Goal: Information Seeking & Learning: Learn about a topic

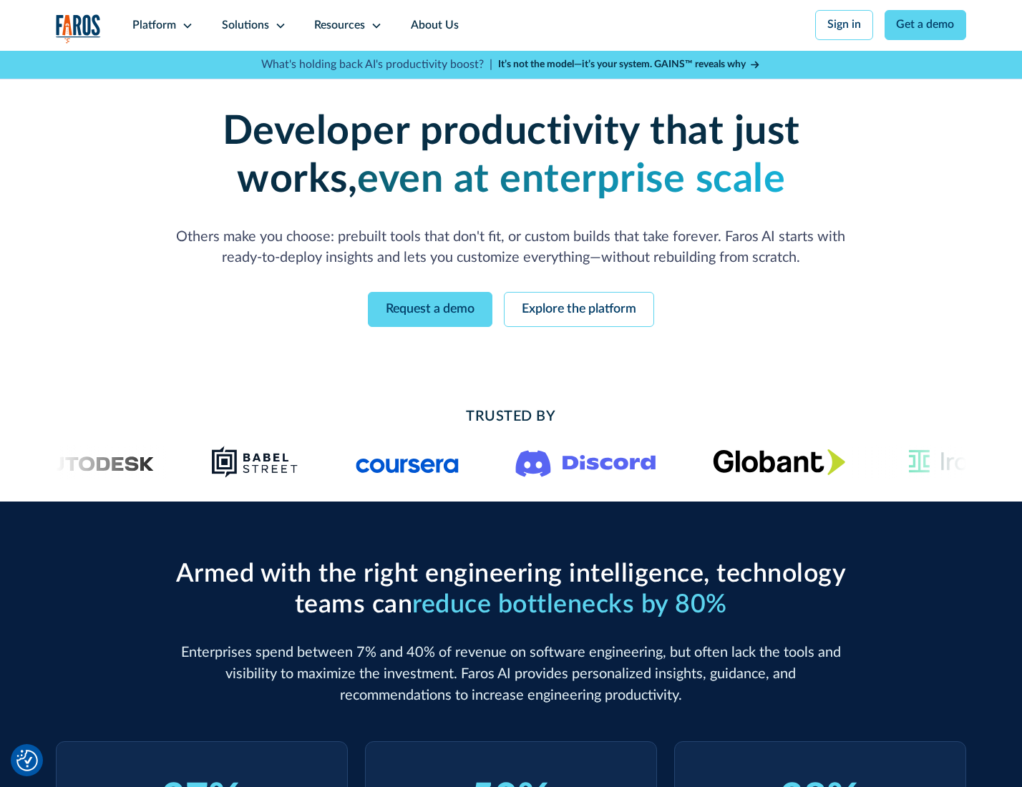
click at [185, 25] on icon at bounding box center [187, 25] width 11 height 11
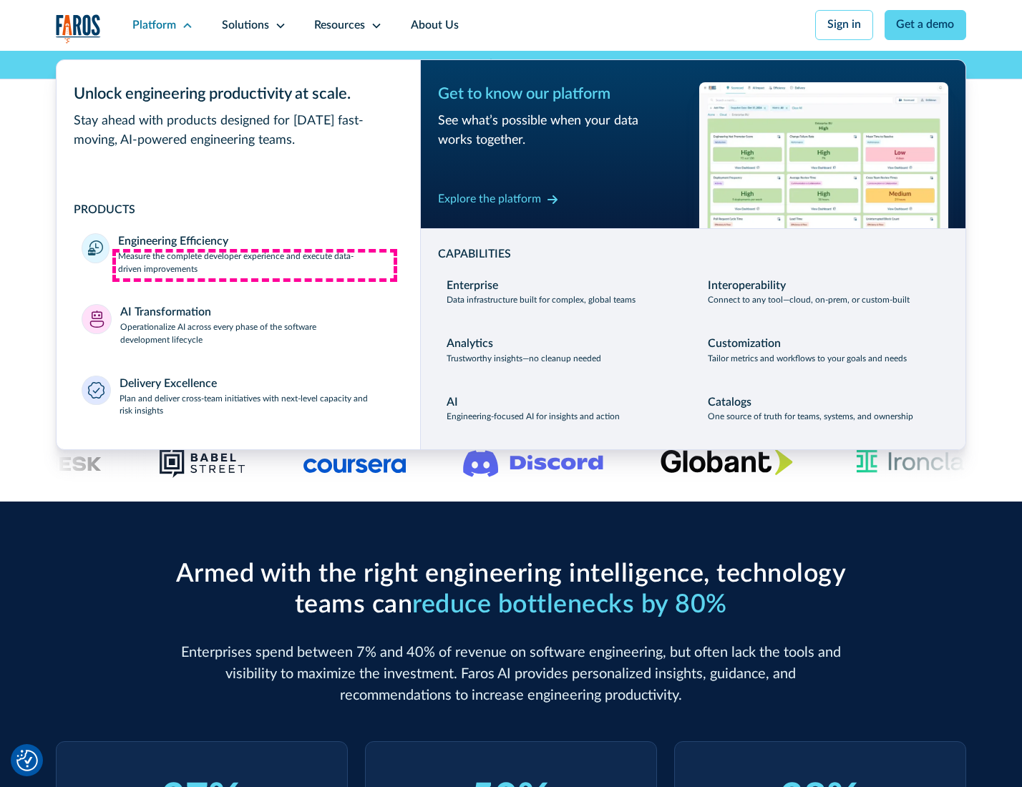
click at [255, 265] on p "Measure the complete developer experience and execute data-driven improvements" at bounding box center [256, 263] width 276 height 26
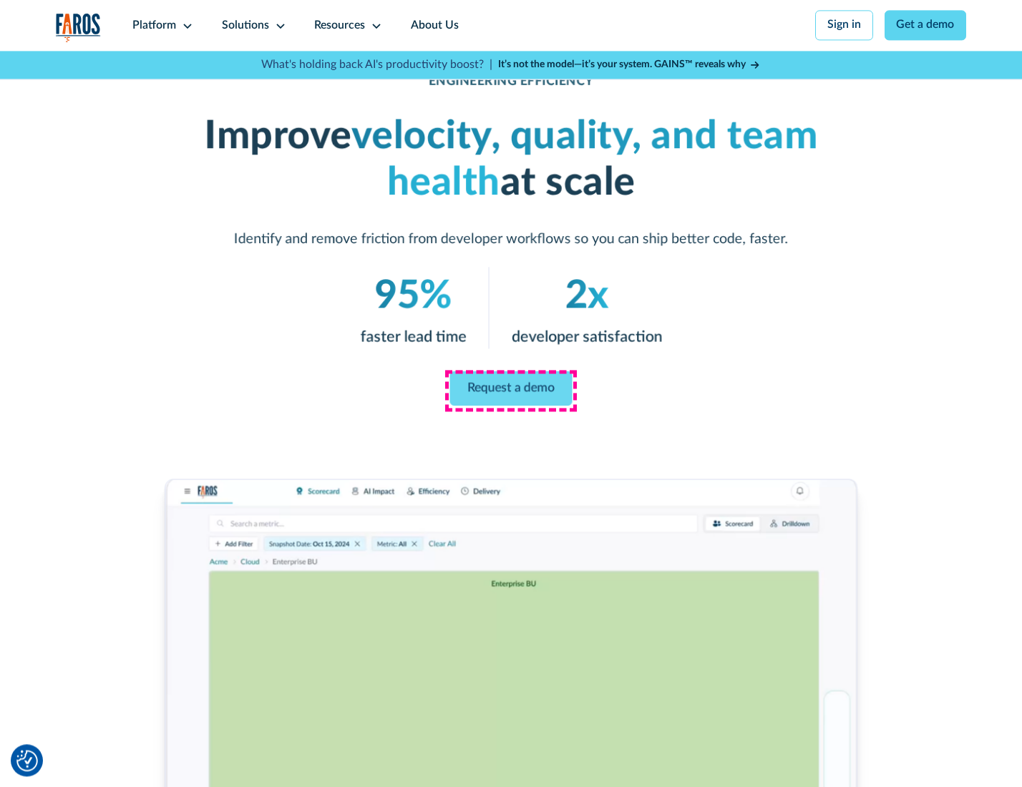
click at [510, 390] on link "Request a demo" at bounding box center [511, 388] width 122 height 34
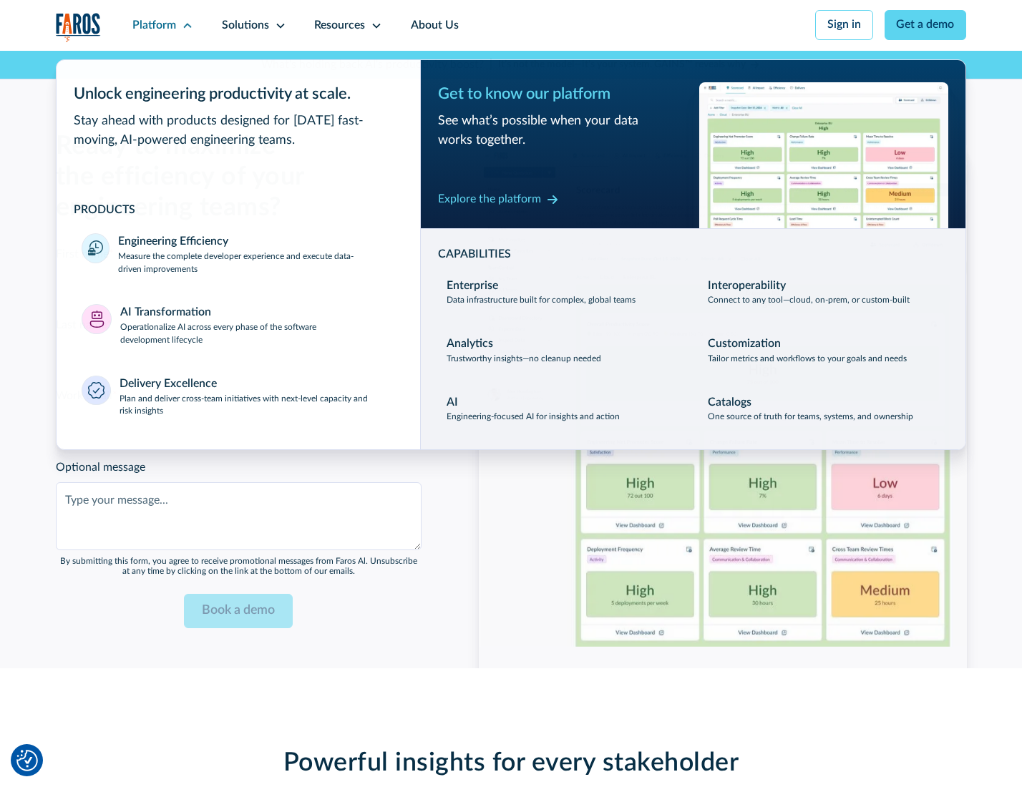
scroll to position [3115, 0]
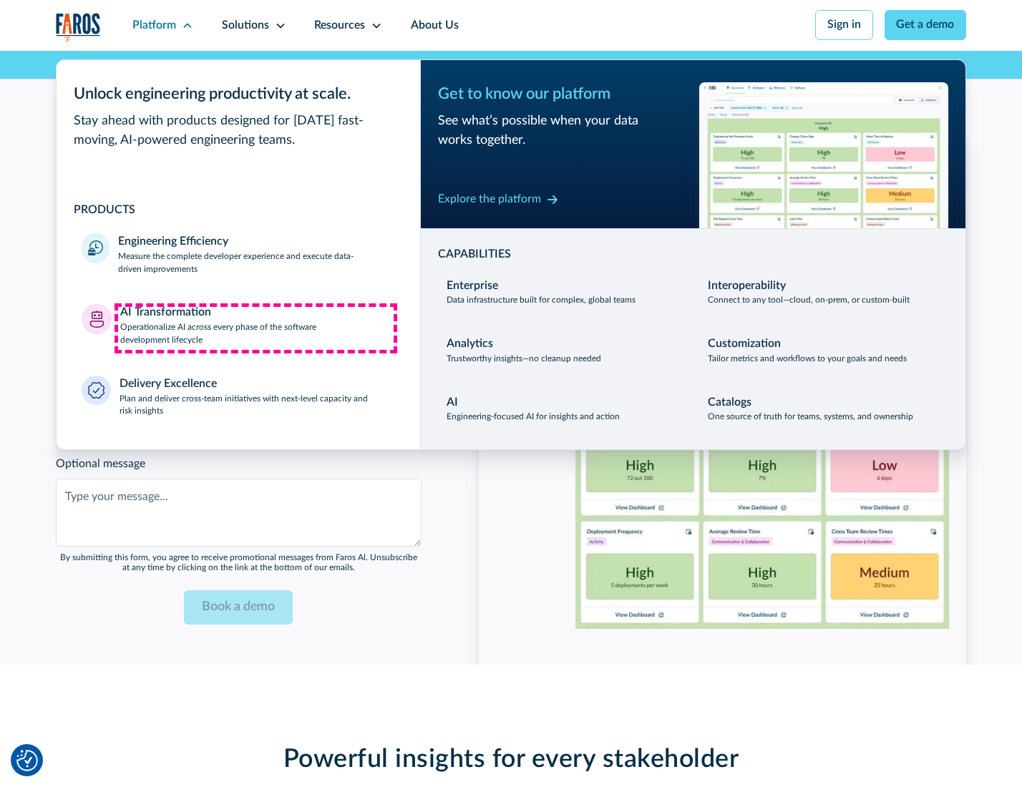
click at [256, 328] on p "Operationalize AI across every phase of the software development lifecycle" at bounding box center [257, 334] width 275 height 26
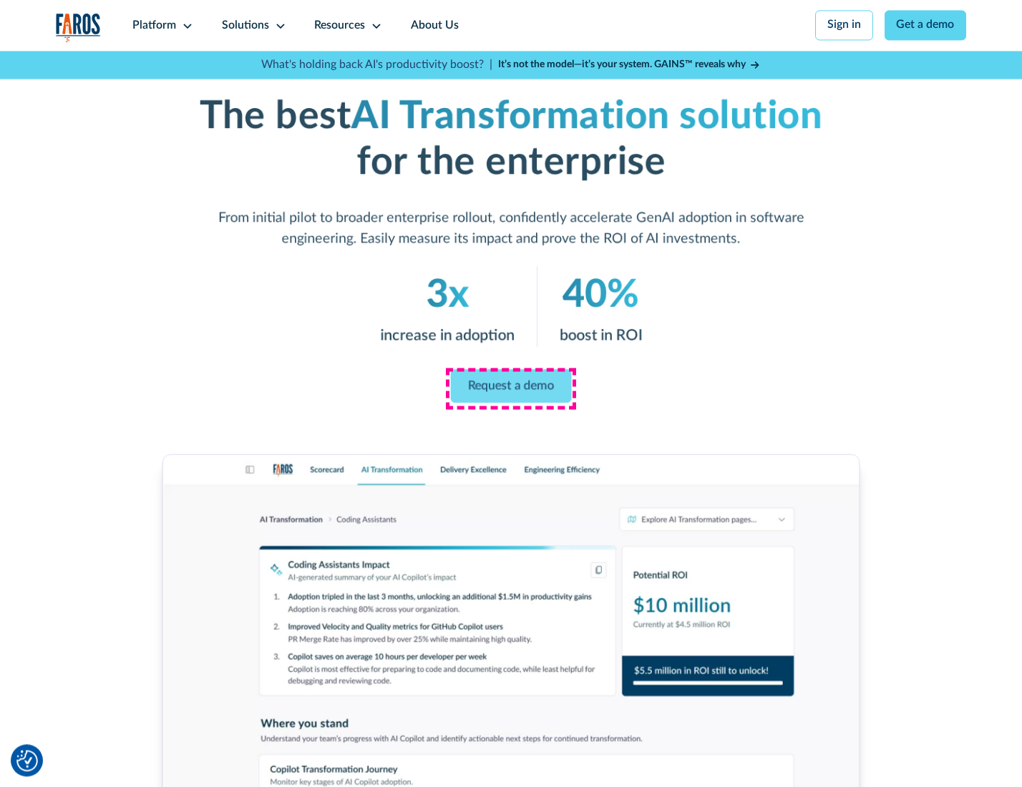
click at [510, 389] on link "Request a demo" at bounding box center [511, 386] width 121 height 34
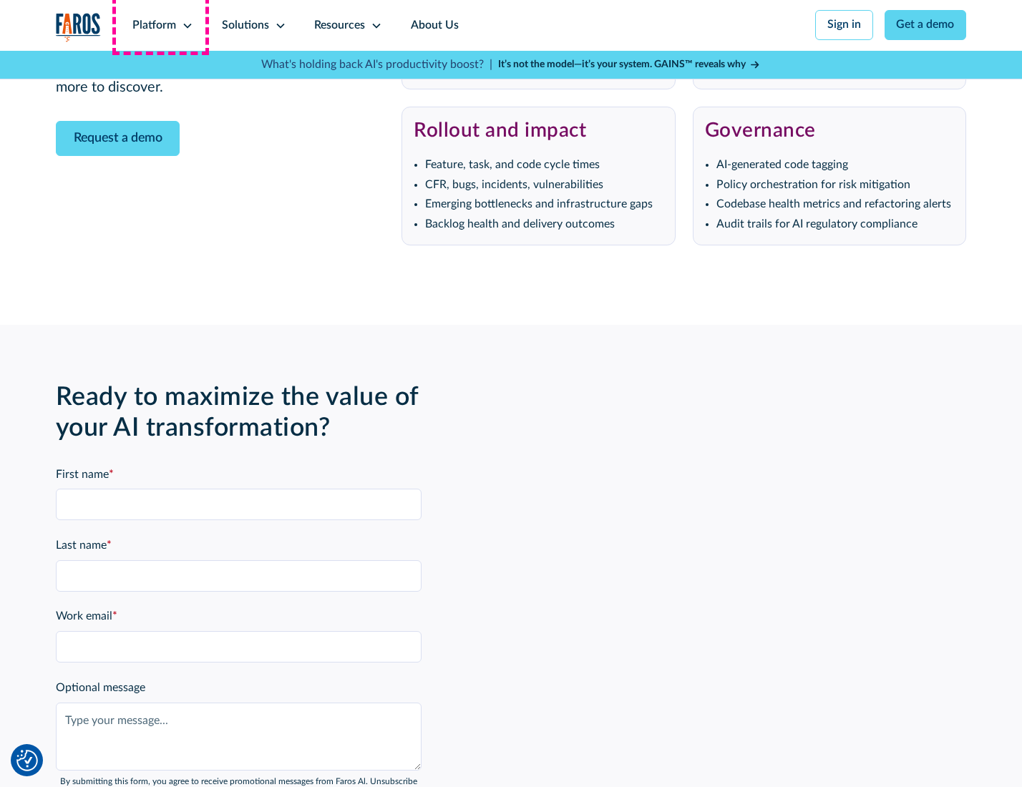
click at [160, 25] on div "Platform" at bounding box center [154, 25] width 44 height 17
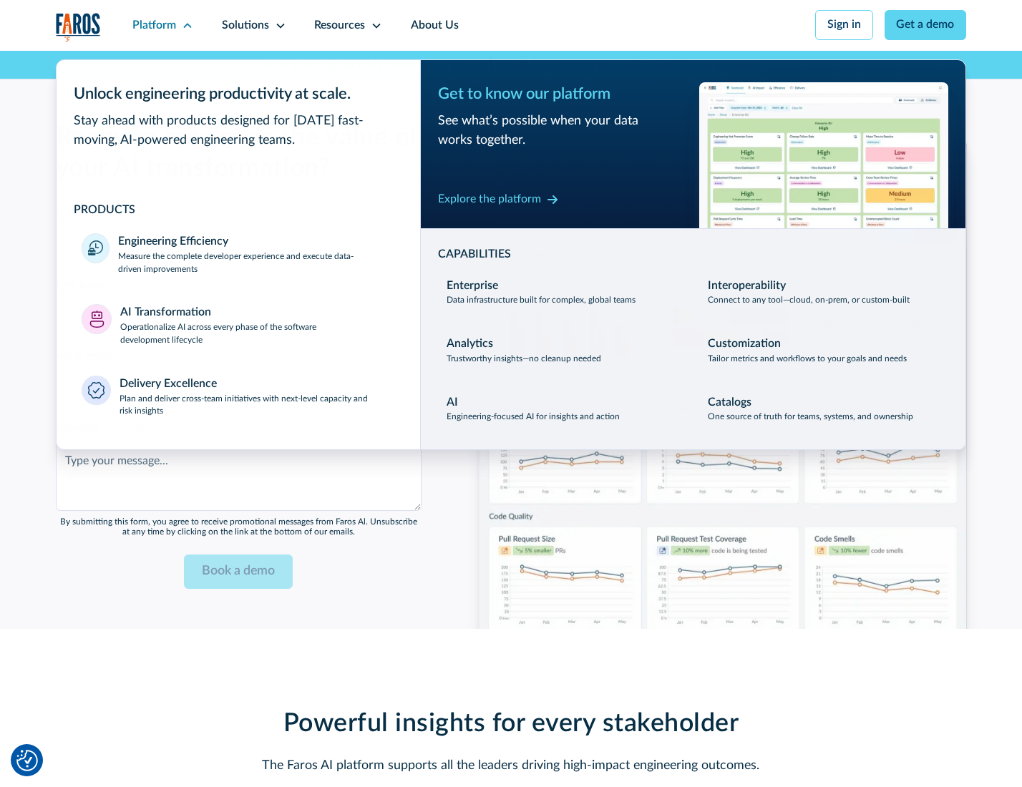
scroll to position [3460, 0]
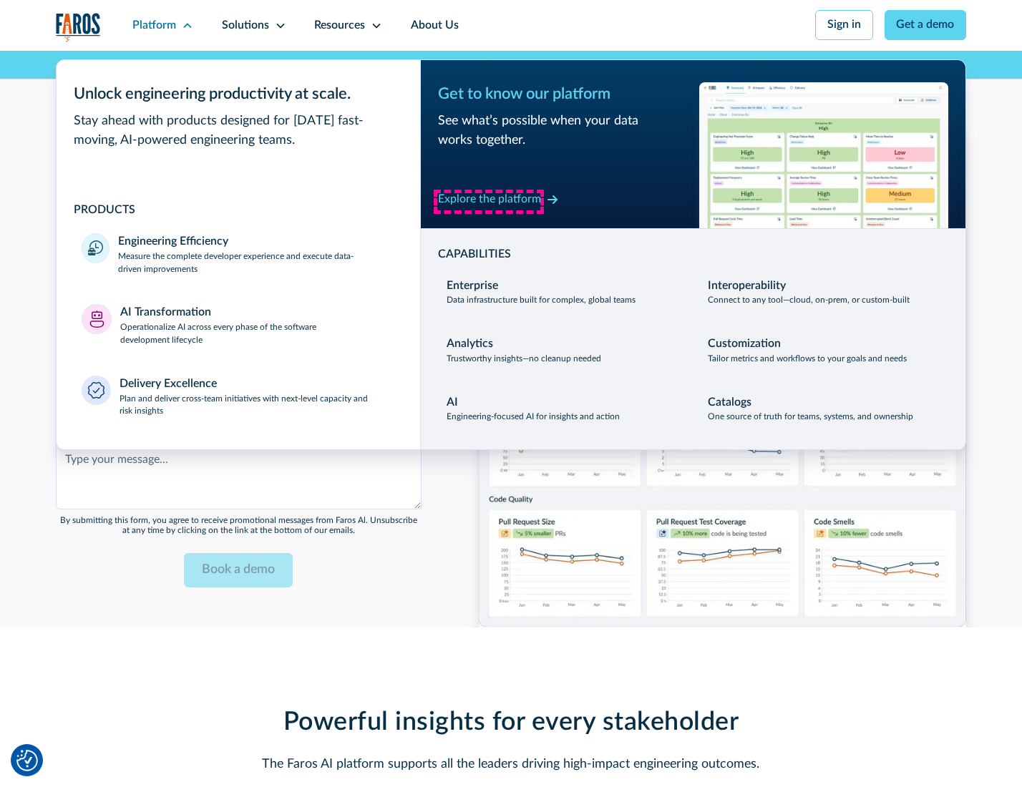
click at [489, 201] on div "Explore the platform" at bounding box center [489, 199] width 103 height 17
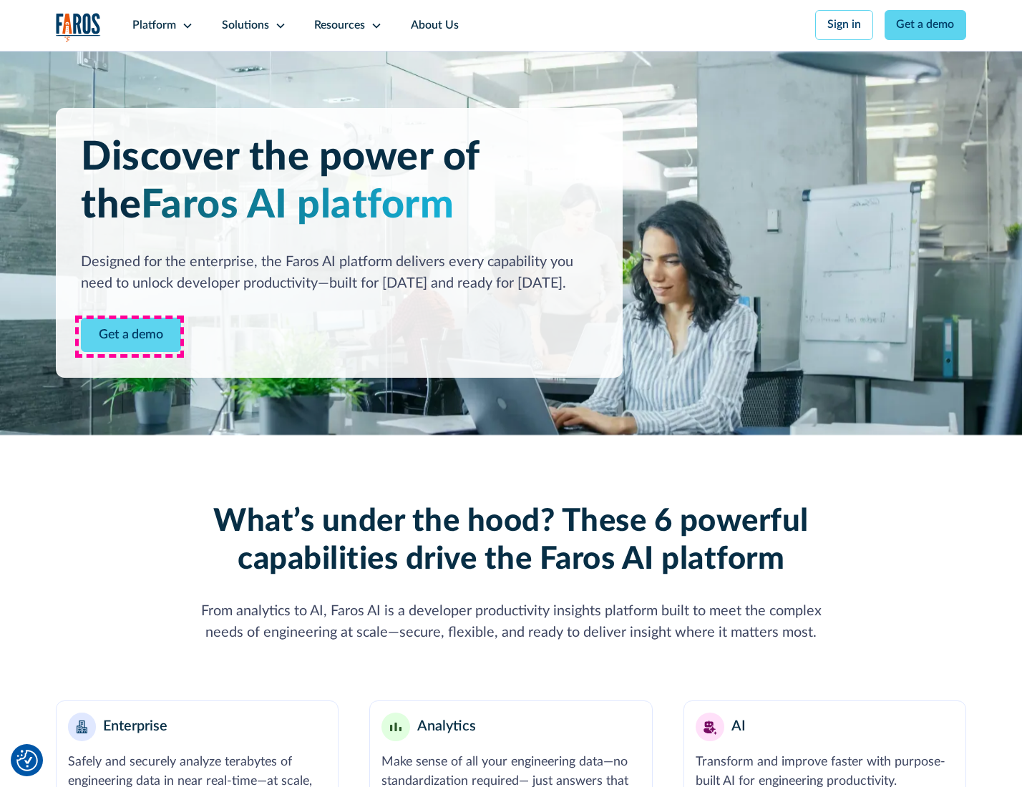
click at [130, 336] on link "Get a demo" at bounding box center [131, 335] width 100 height 35
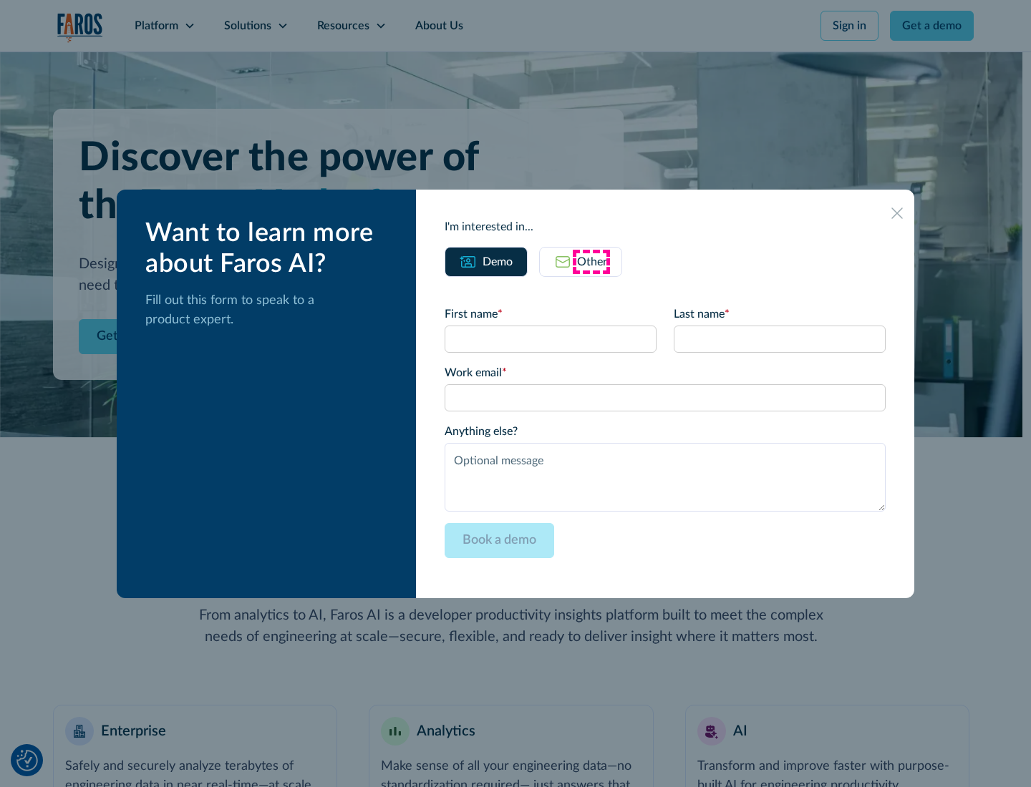
click at [591, 261] on div "Other" at bounding box center [592, 261] width 30 height 17
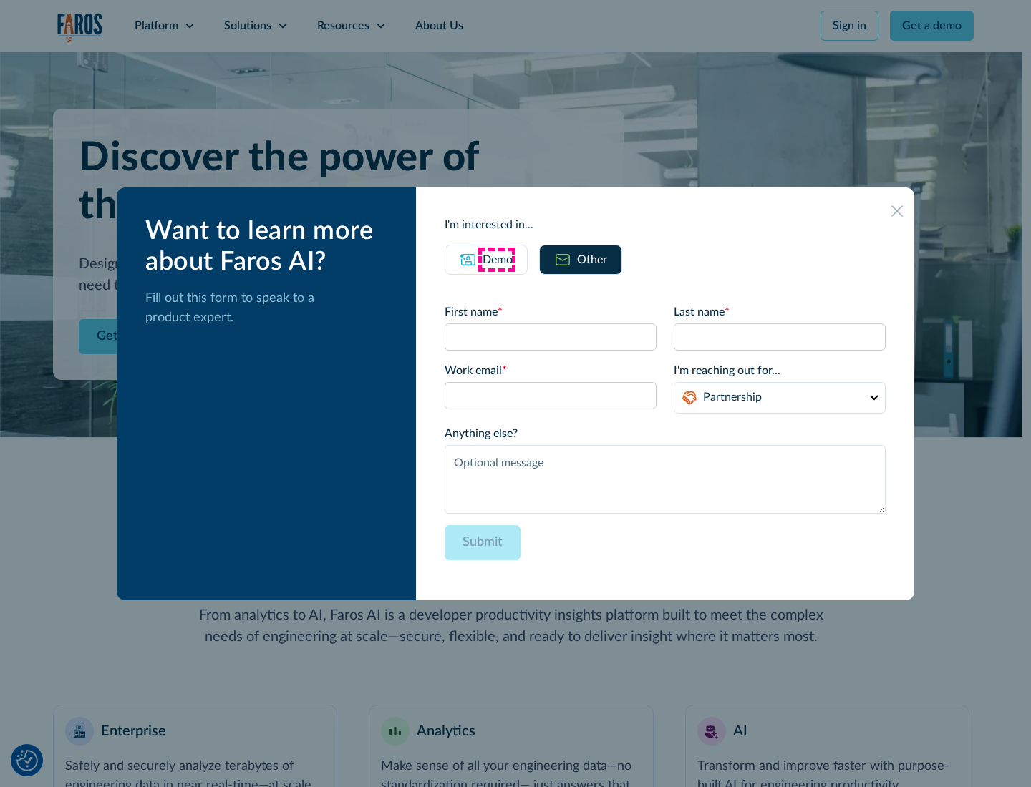
click at [496, 259] on div "Demo" at bounding box center [497, 259] width 30 height 17
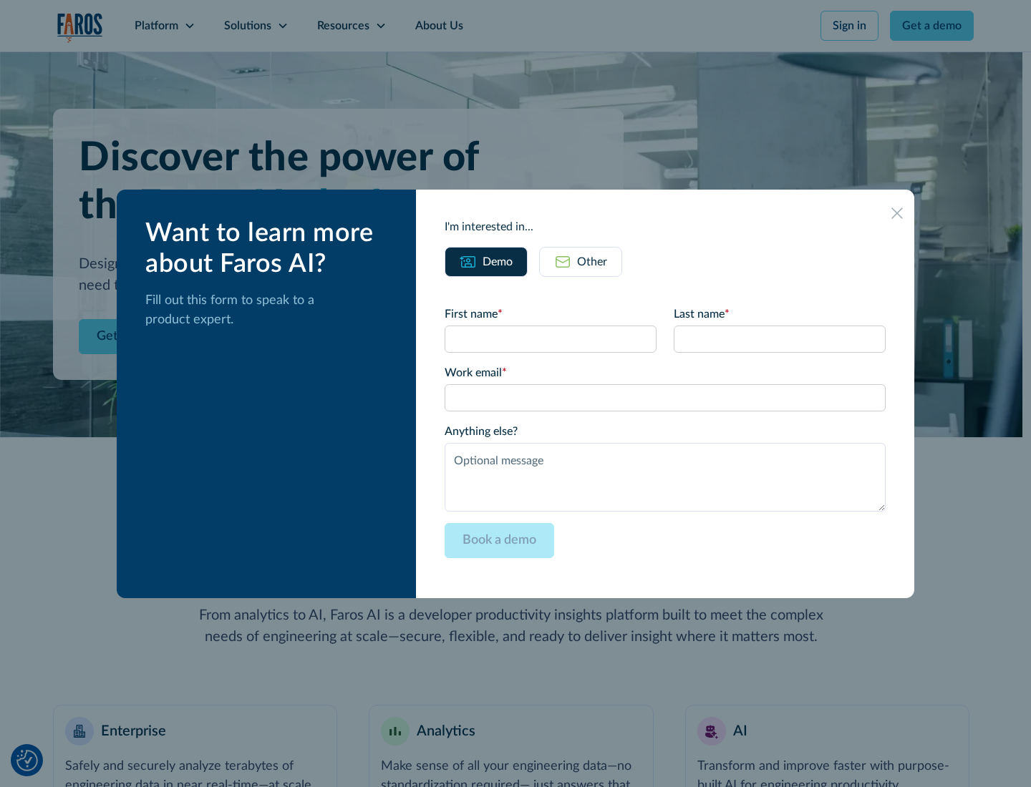
click at [897, 213] on icon at bounding box center [896, 213] width 11 height 11
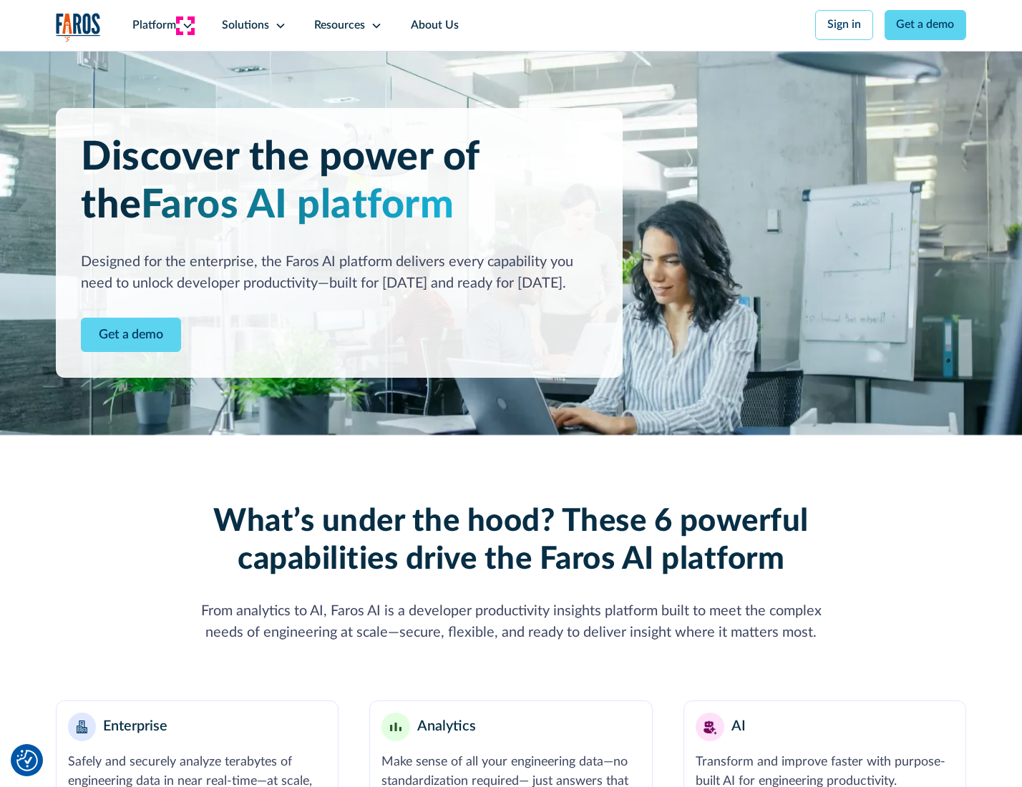
click at [185, 25] on icon at bounding box center [187, 25] width 11 height 11
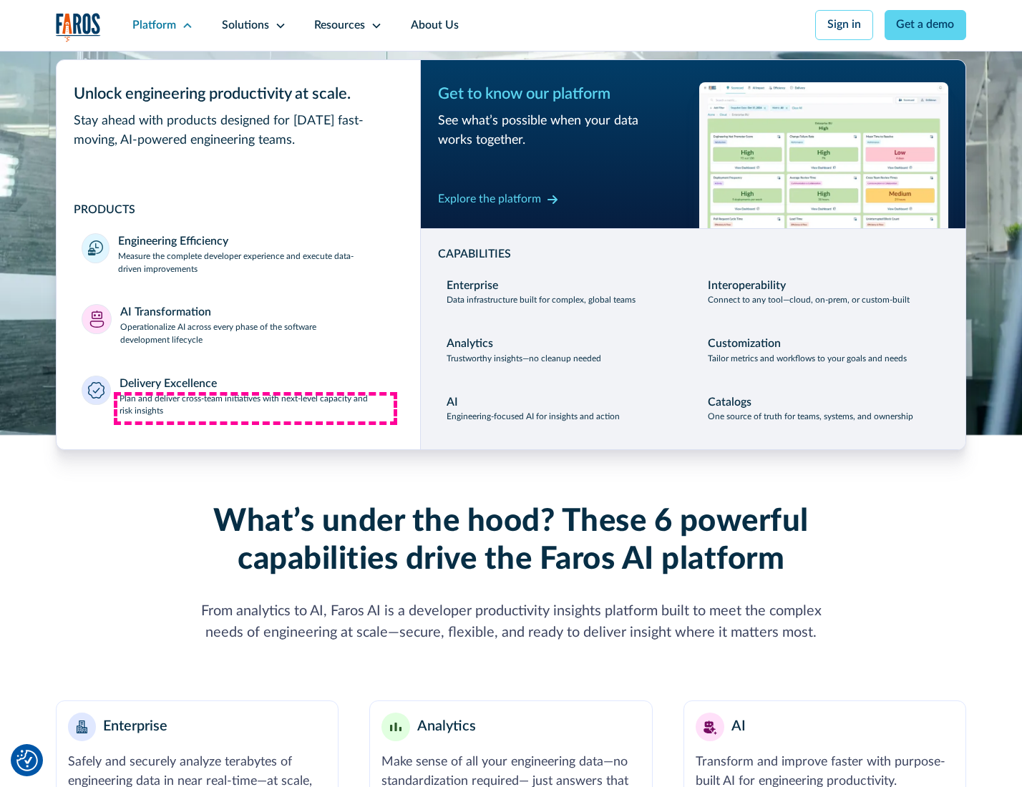
click at [256, 408] on p "Plan and deliver cross-team initiatives with next-level capacity and risk insig…" at bounding box center [258, 406] width 276 height 26
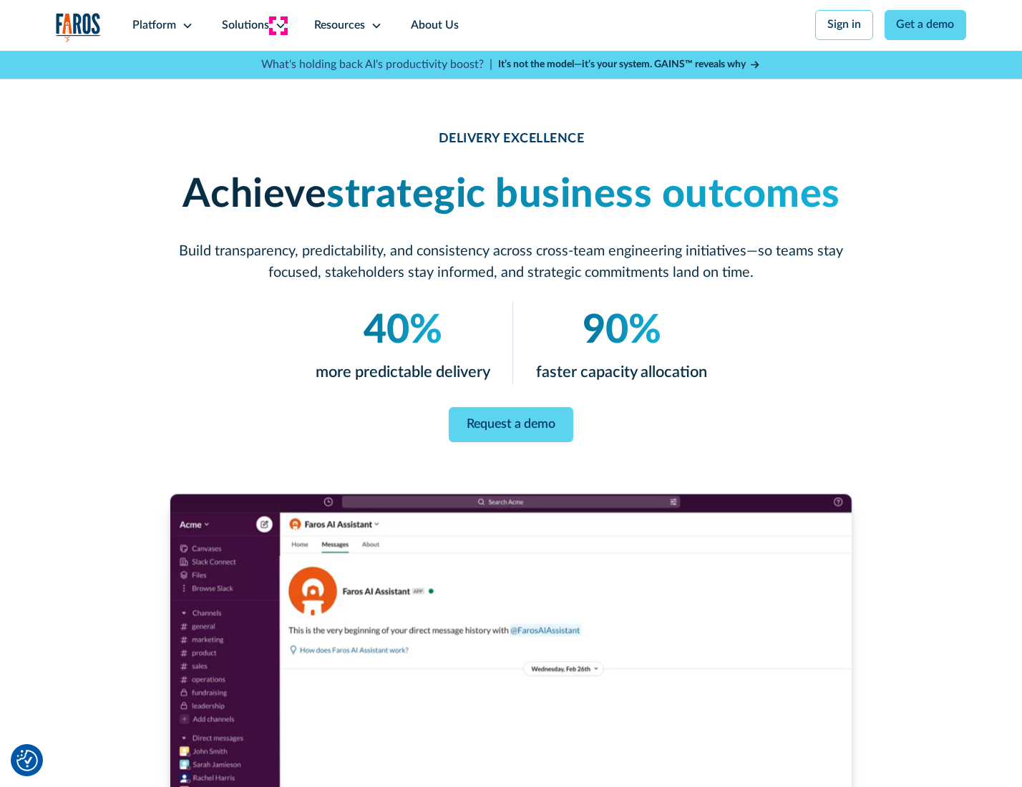
click at [278, 25] on icon at bounding box center [280, 25] width 11 height 11
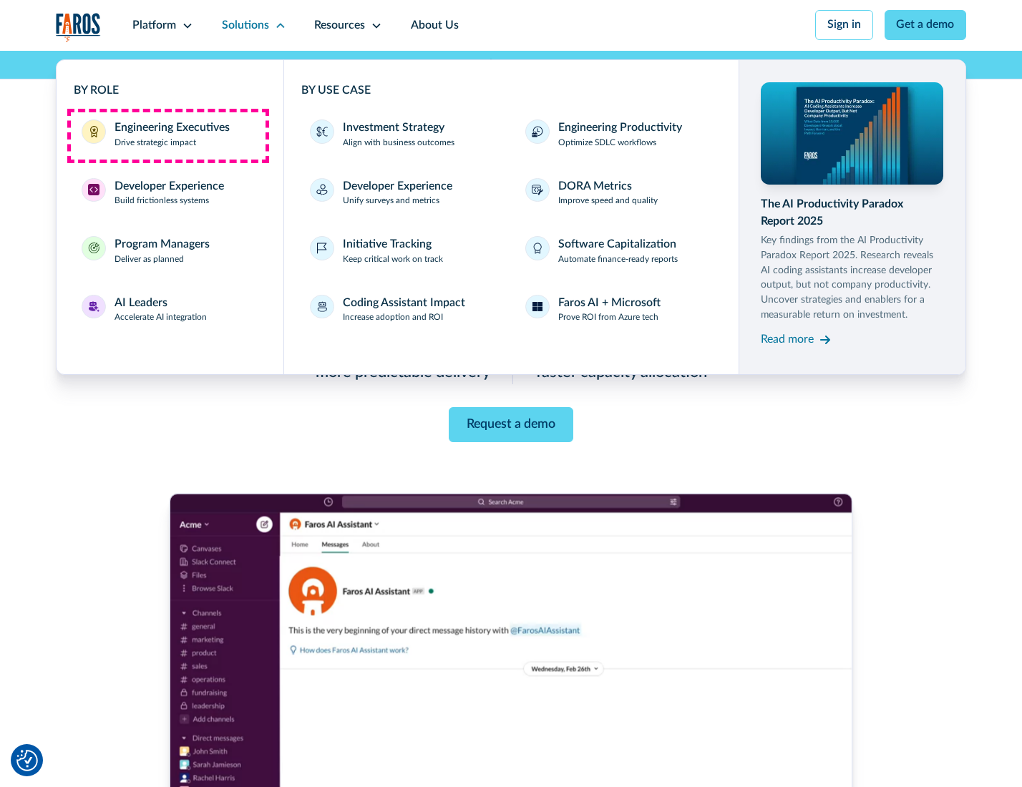
click at [167, 135] on div "Engineering Executives" at bounding box center [172, 128] width 115 height 17
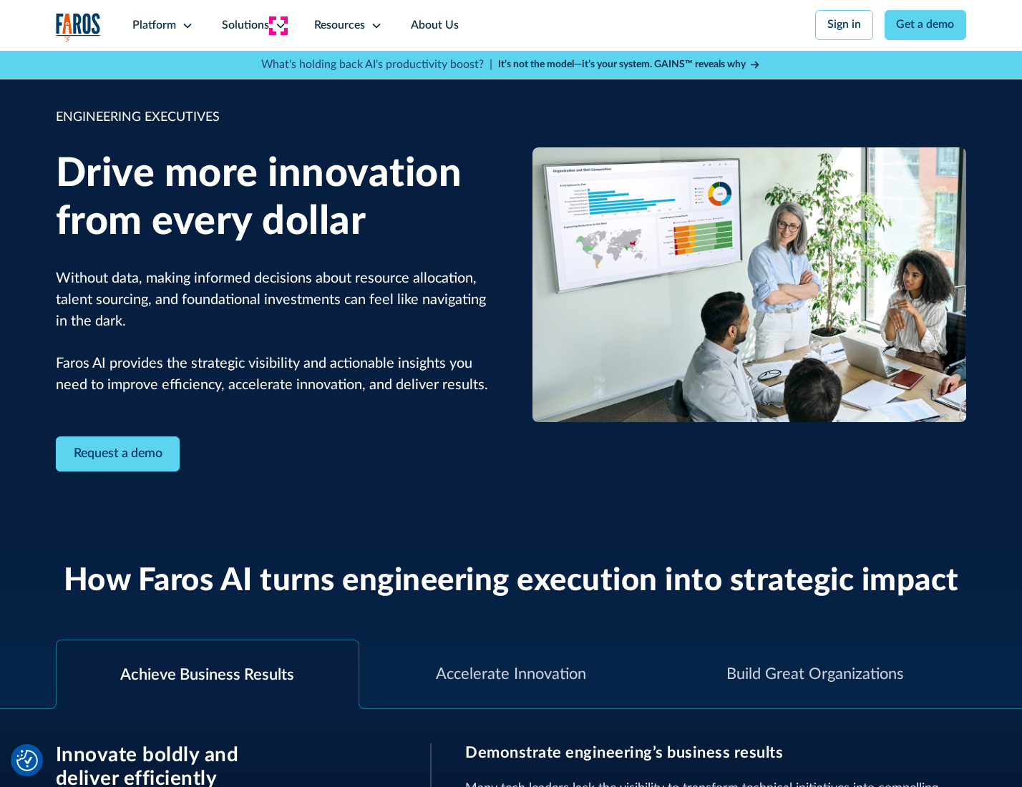
click at [278, 25] on icon at bounding box center [280, 25] width 11 height 11
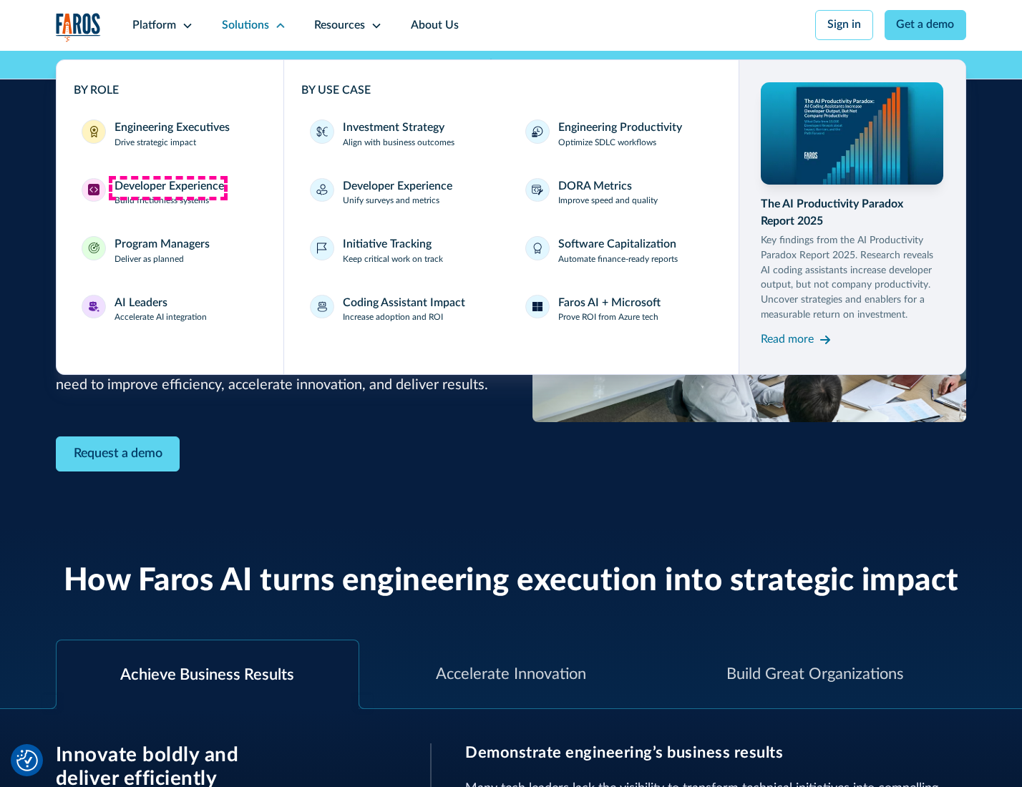
click at [167, 188] on div "Developer Experience" at bounding box center [170, 186] width 110 height 17
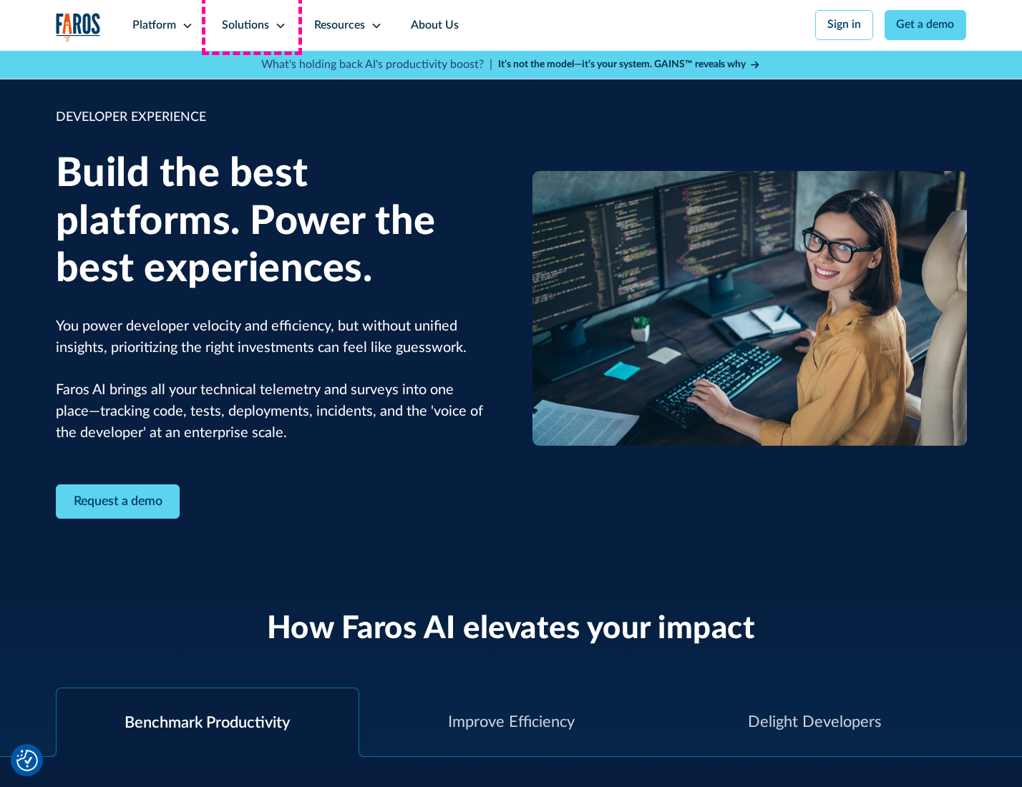
click at [252, 25] on div "Solutions" at bounding box center [245, 25] width 47 height 17
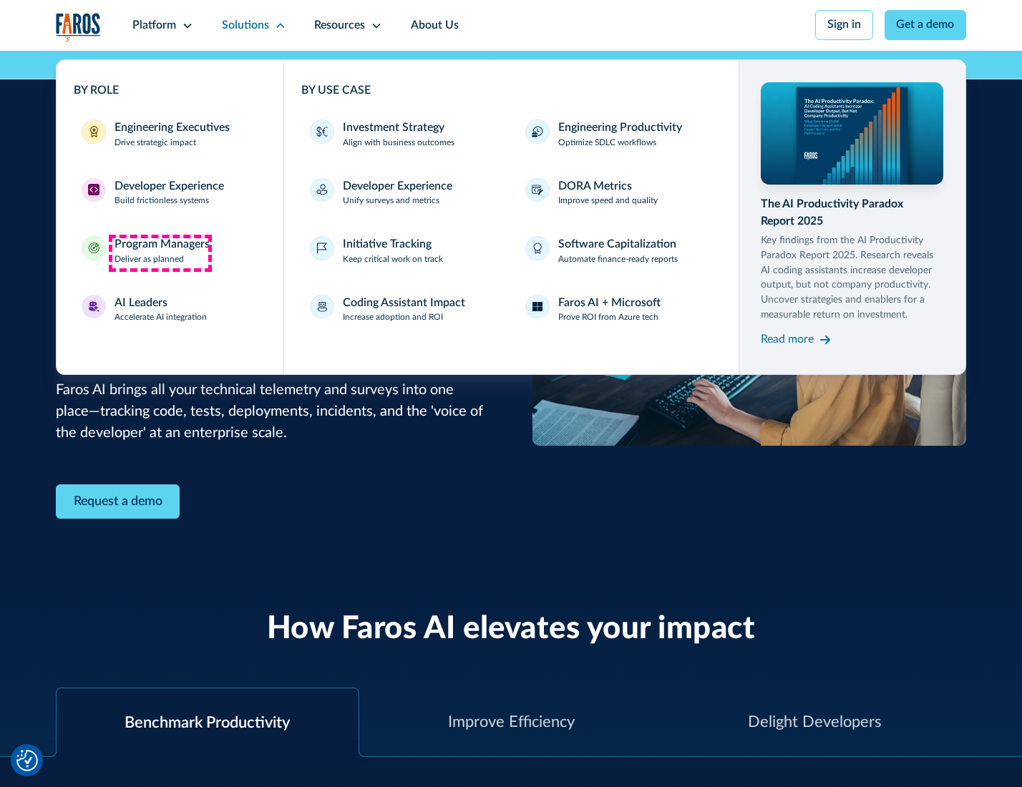
click at [160, 253] on div "Program Managers" at bounding box center [162, 244] width 95 height 17
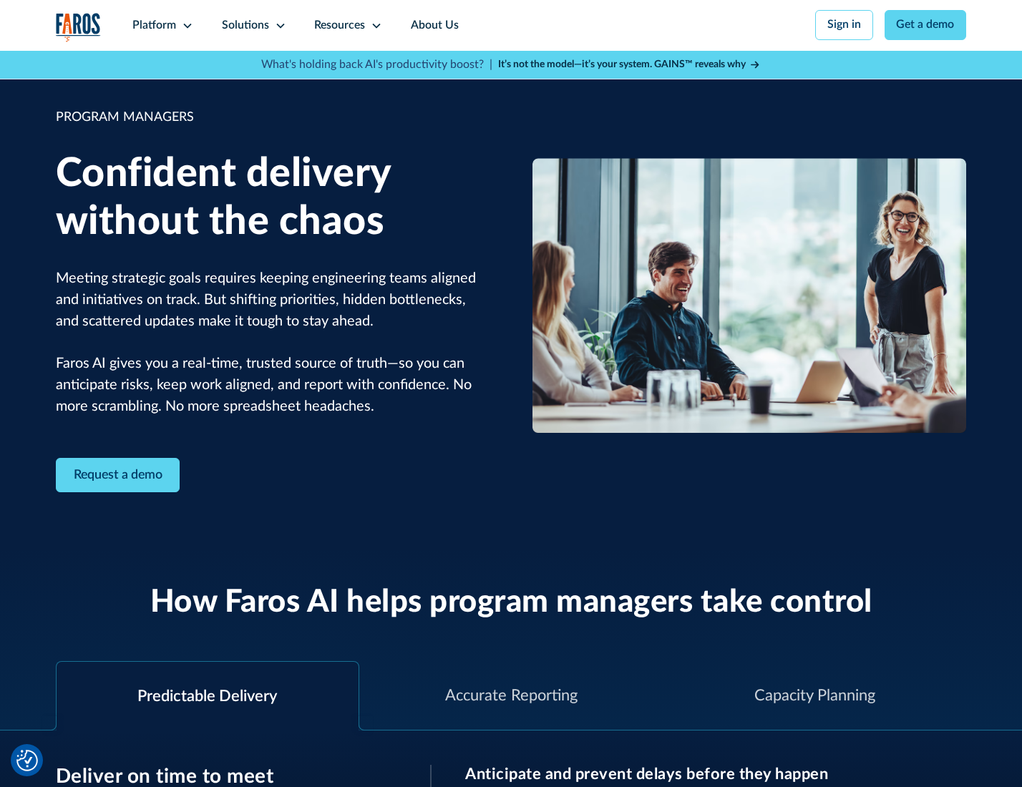
click at [278, 26] on icon at bounding box center [280, 25] width 11 height 11
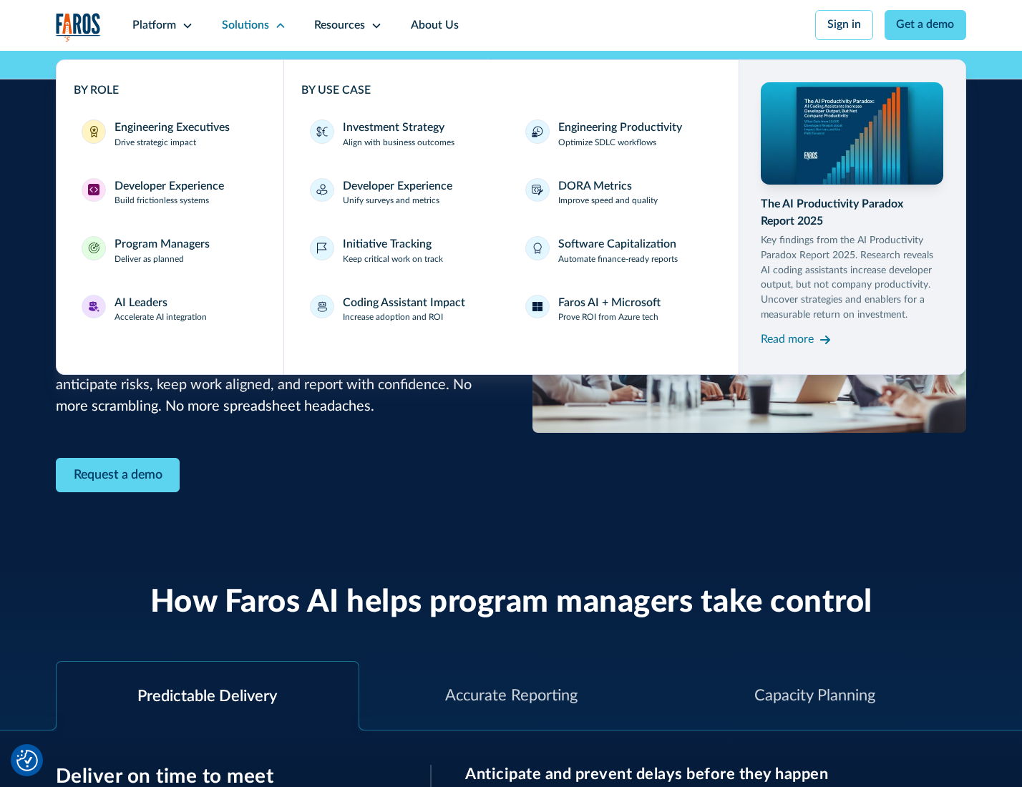
click at [159, 311] on div "AI Leaders" at bounding box center [141, 303] width 53 height 17
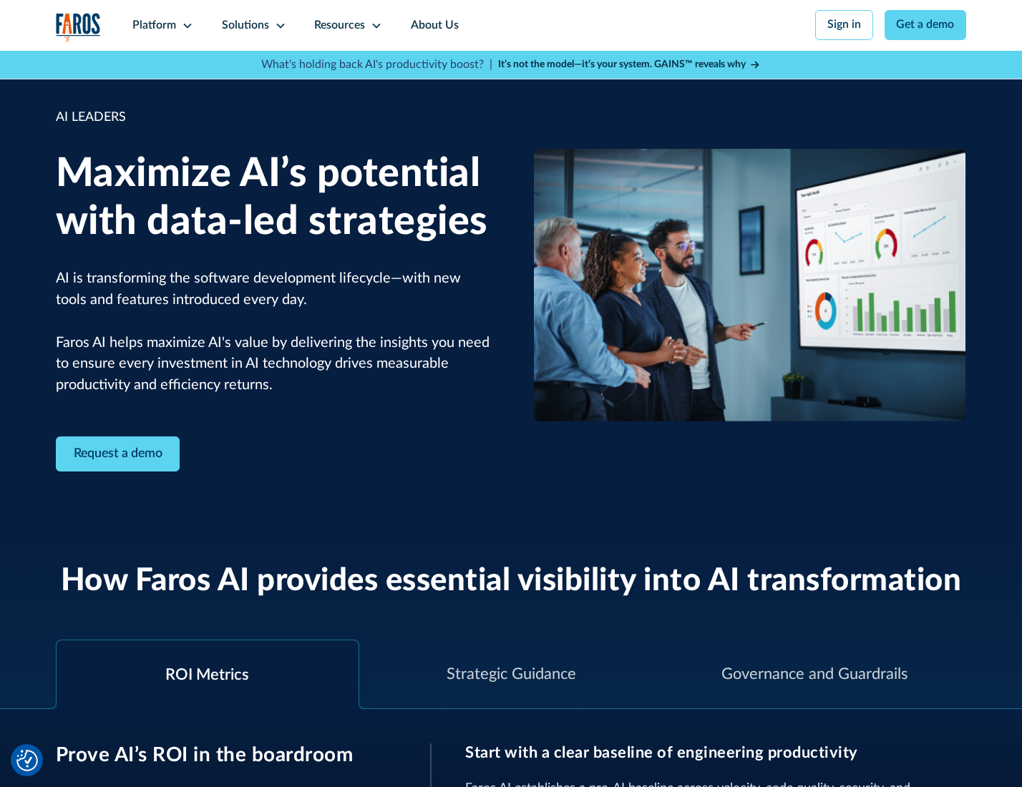
click at [278, 25] on icon at bounding box center [280, 25] width 11 height 11
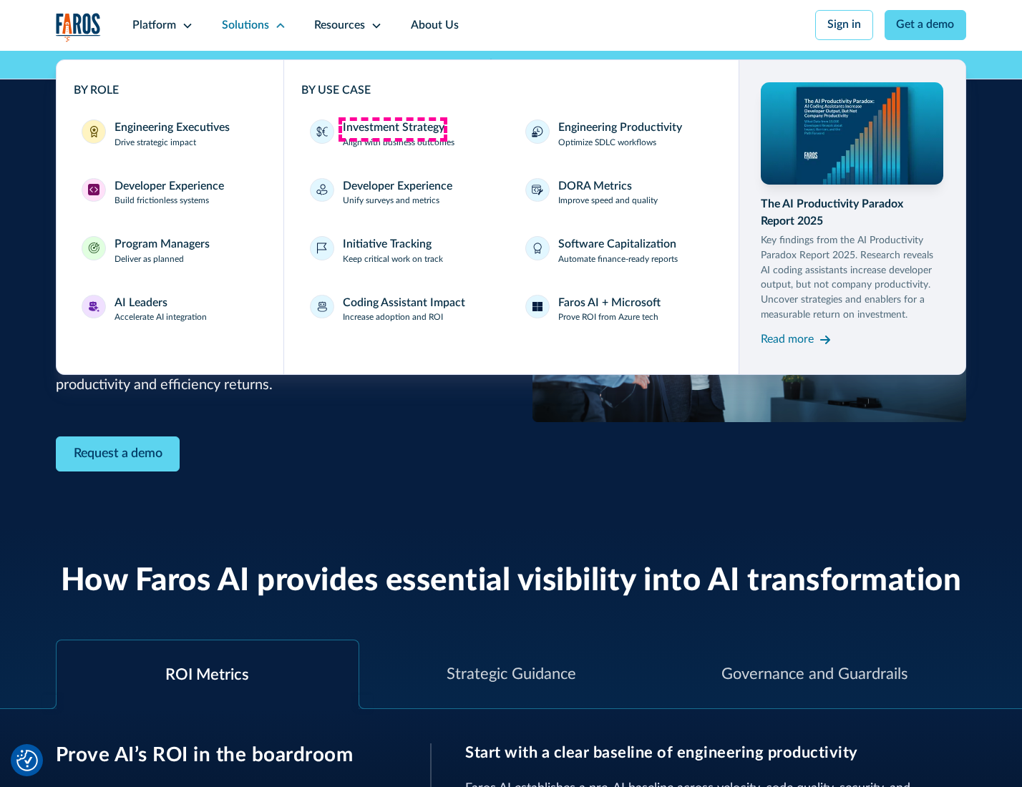
click at [392, 129] on div "Investment Strategy" at bounding box center [394, 128] width 102 height 17
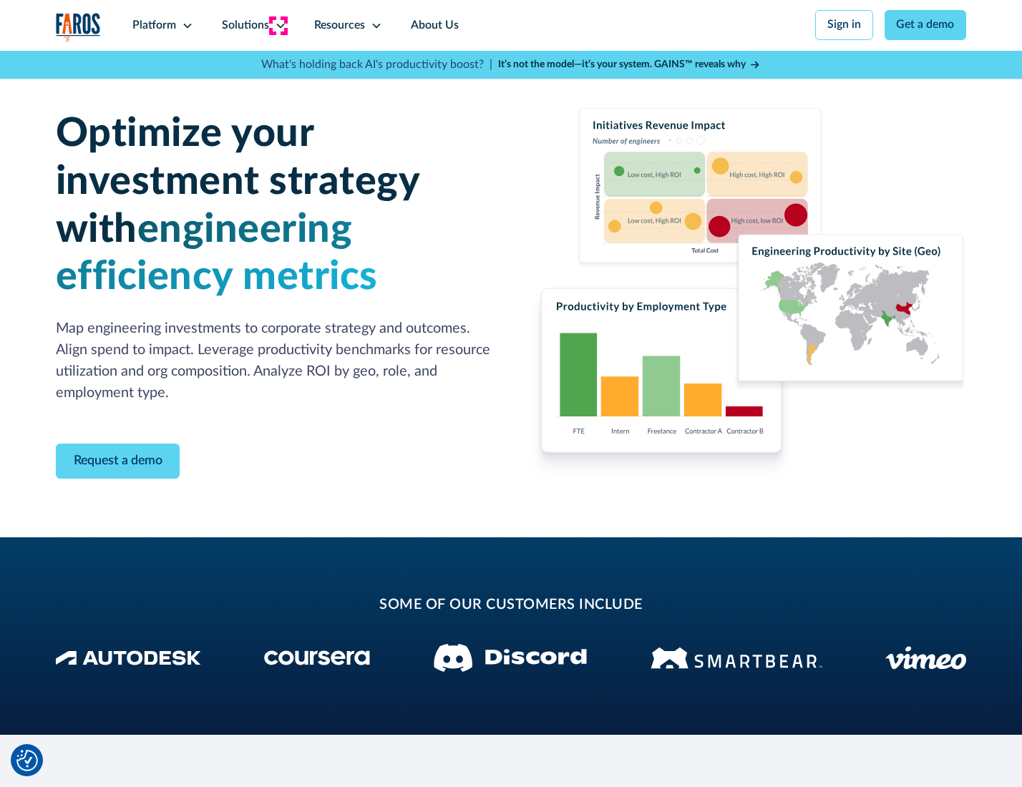
click at [278, 25] on icon at bounding box center [280, 25] width 11 height 11
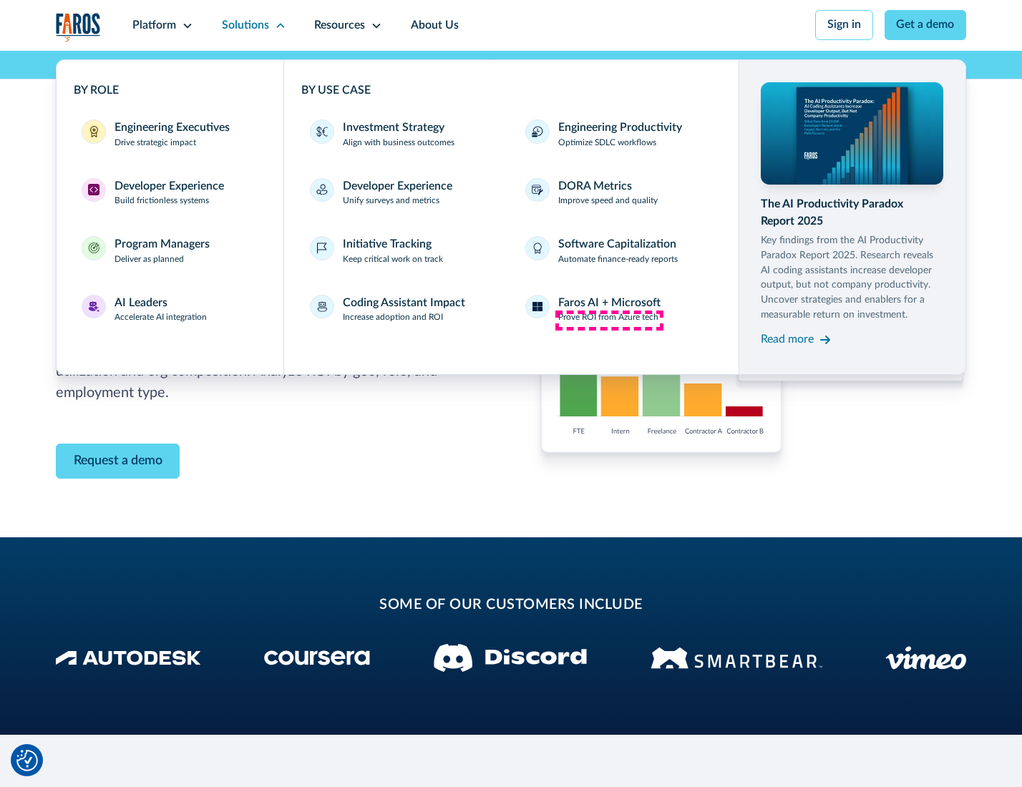
click at [609, 320] on p "Prove ROI from Azure tech" at bounding box center [608, 317] width 100 height 13
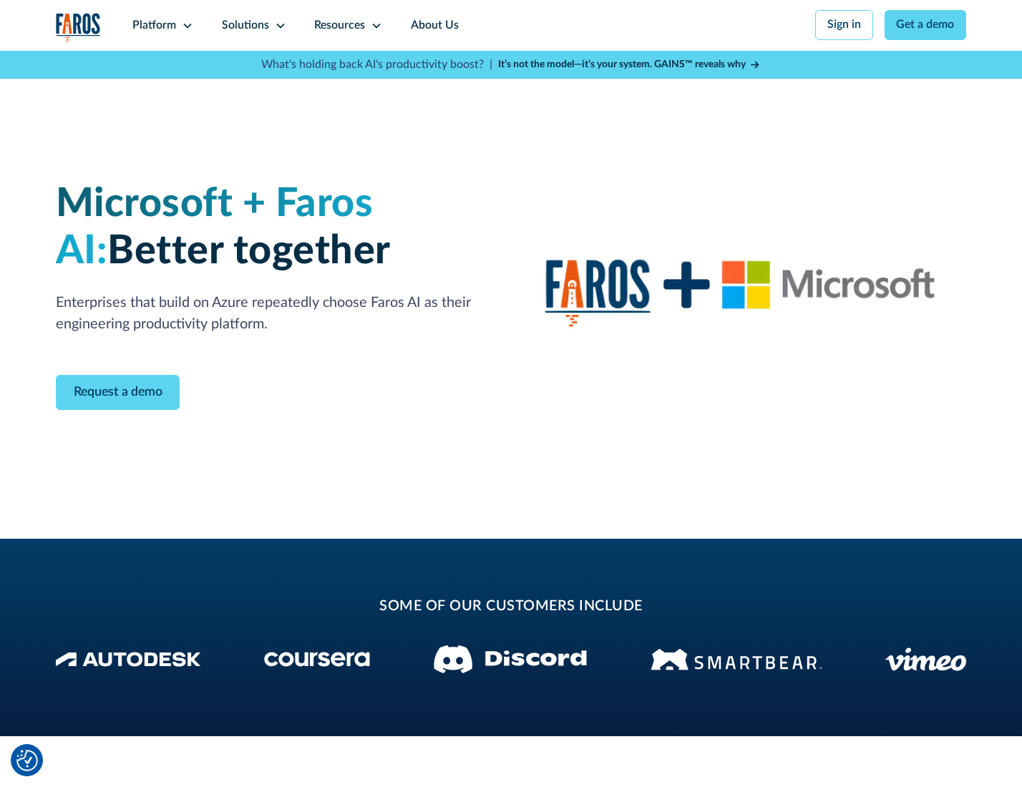
click at [278, 25] on icon at bounding box center [280, 25] width 11 height 11
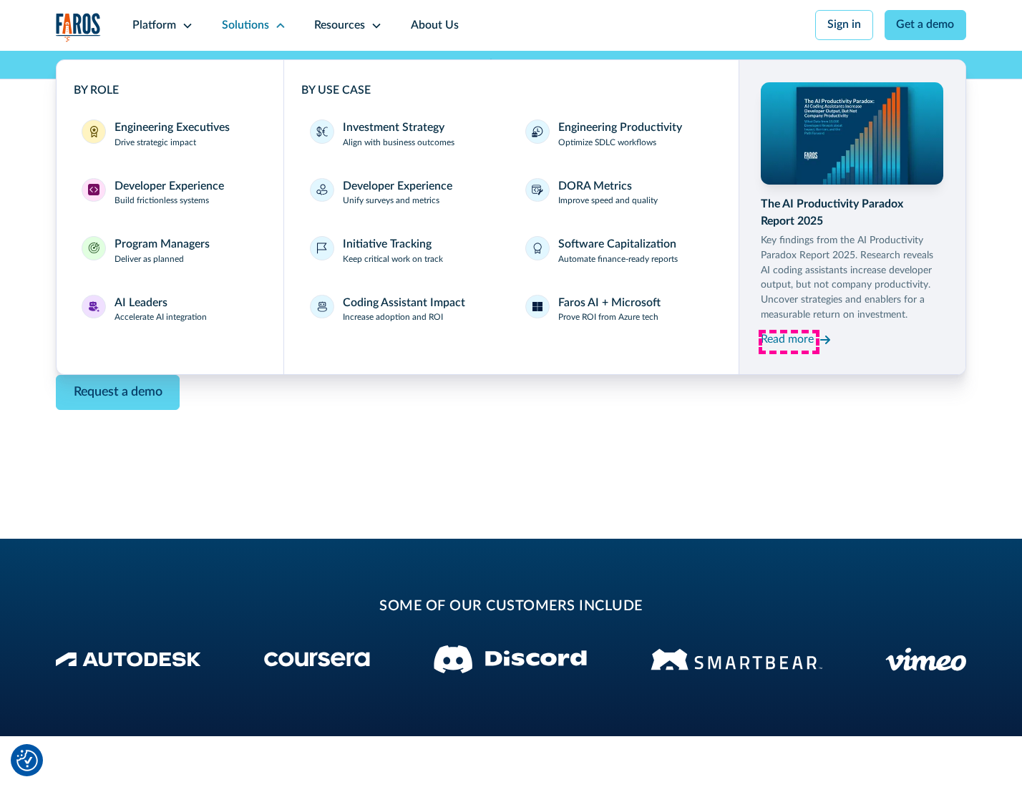
click at [789, 342] on div "Read more" at bounding box center [787, 339] width 53 height 17
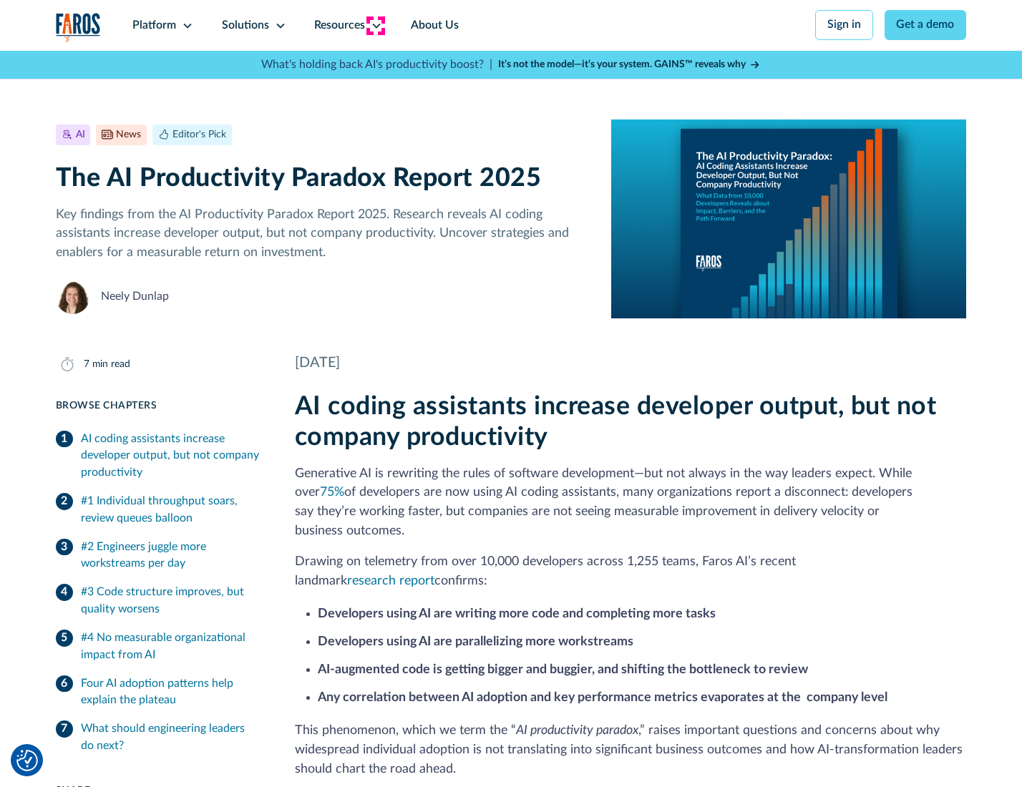
click at [375, 25] on icon at bounding box center [376, 25] width 11 height 11
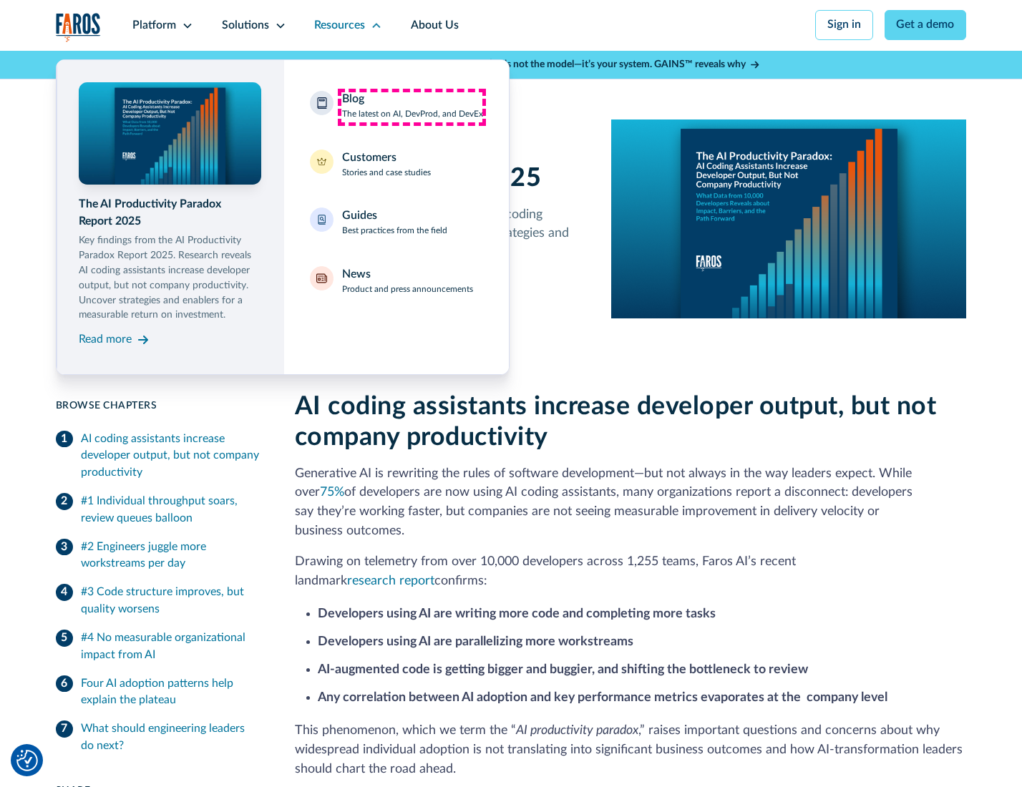
click at [412, 107] on div "Blog The latest on AI, DevProd, and DevEx" at bounding box center [412, 106] width 141 height 30
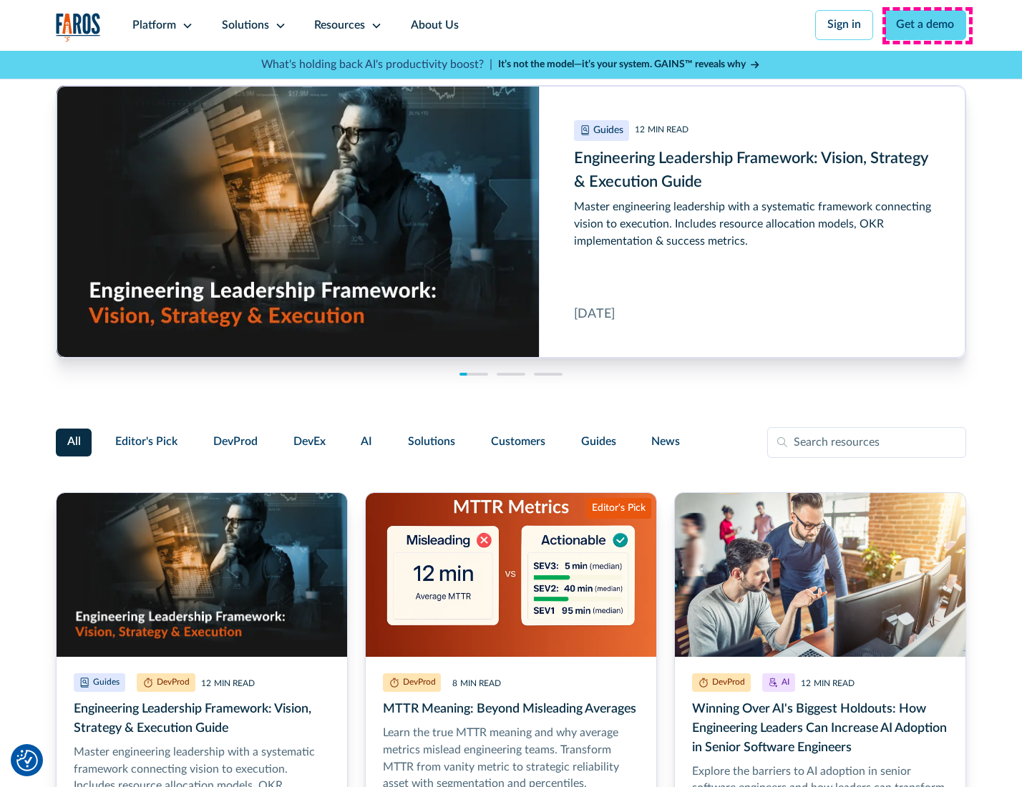
click at [927, 25] on link "Get a demo" at bounding box center [926, 25] width 82 height 30
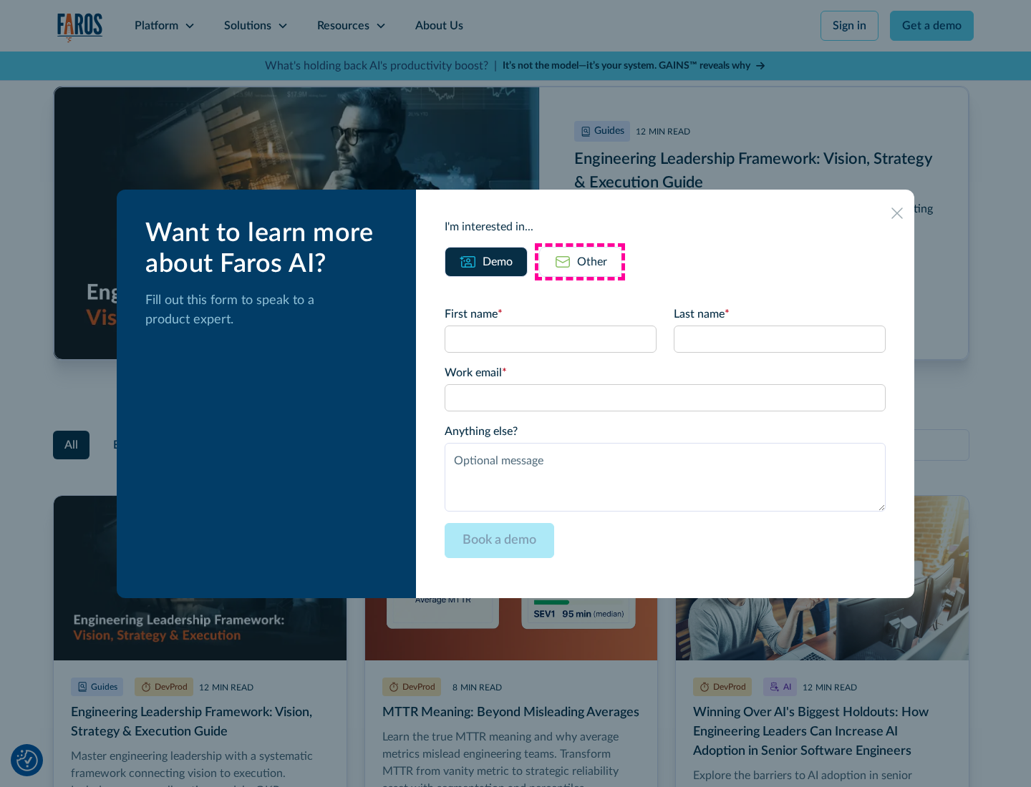
click at [580, 261] on div "Other" at bounding box center [592, 261] width 30 height 17
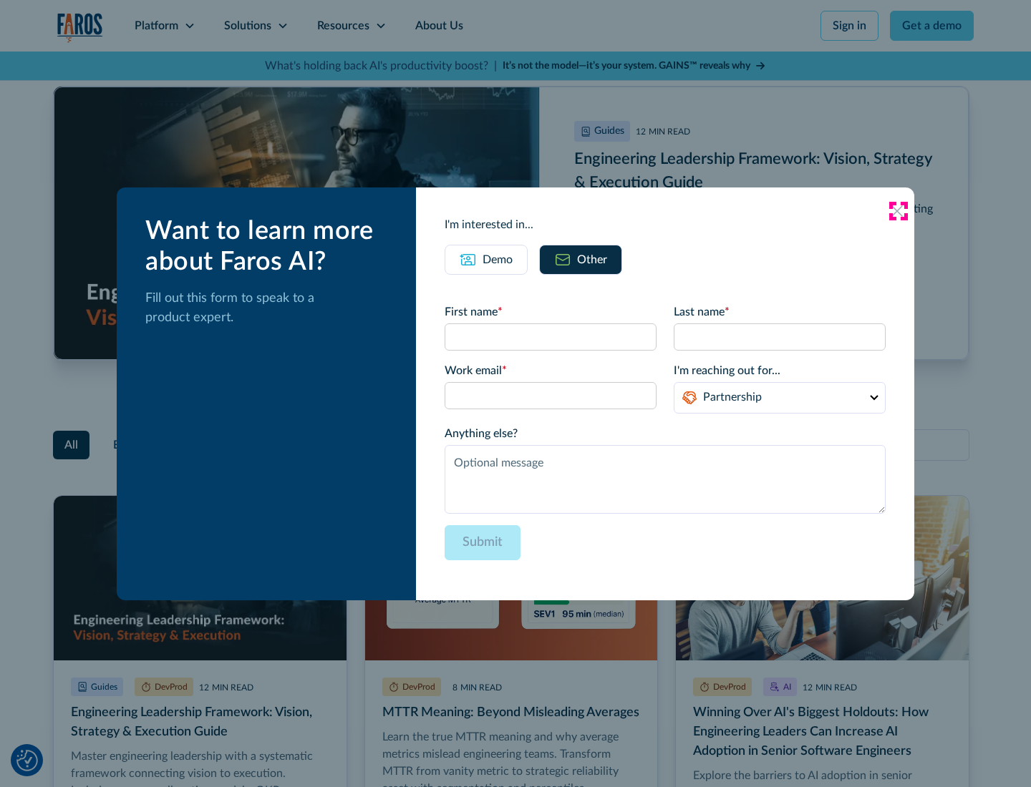
click at [897, 210] on icon at bounding box center [896, 210] width 11 height 11
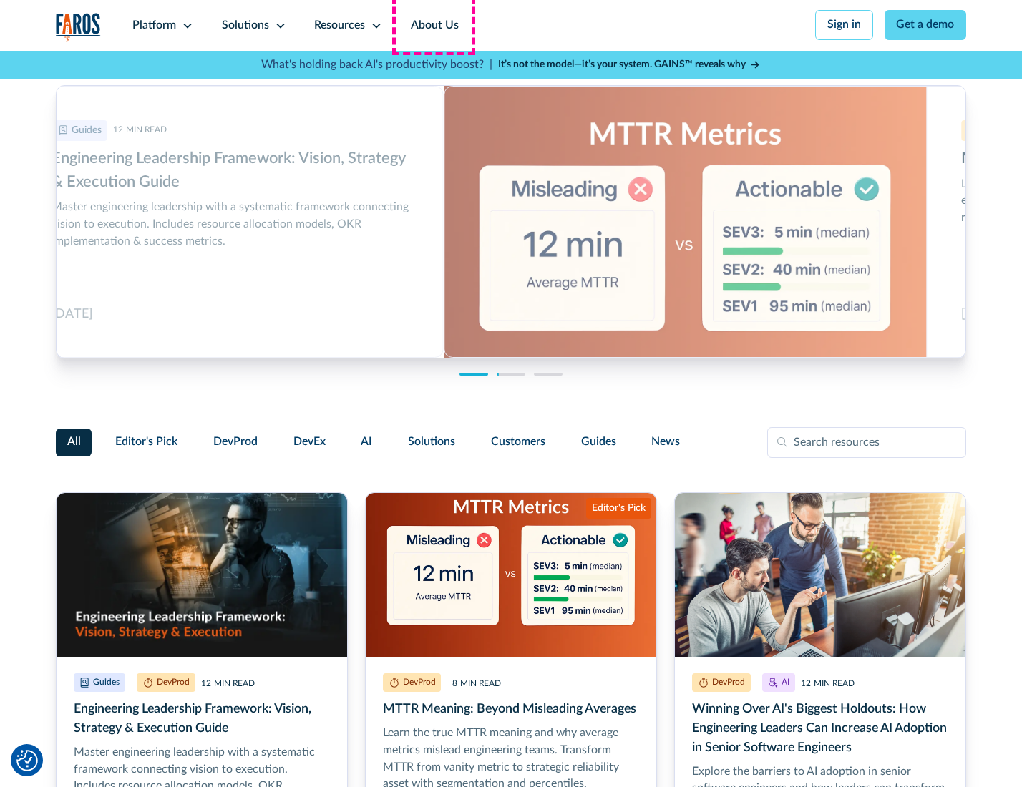
click at [433, 25] on link "About Us" at bounding box center [435, 25] width 77 height 51
